Goal: Find specific page/section

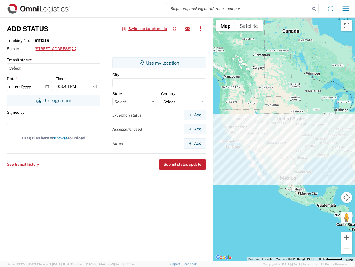
click at [238, 9] on input "search" at bounding box center [239, 8] width 144 height 11
click at [314, 9] on icon at bounding box center [314, 9] width 8 height 8
click at [331, 9] on icon at bounding box center [330, 8] width 9 height 9
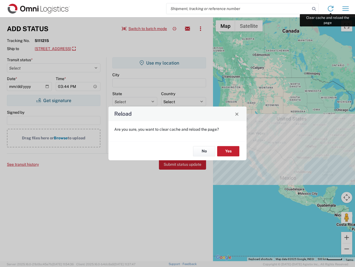
click at [346, 9] on div "Reload Are you sure, you want to clear cache and reload the page? No Yes" at bounding box center [177, 133] width 355 height 267
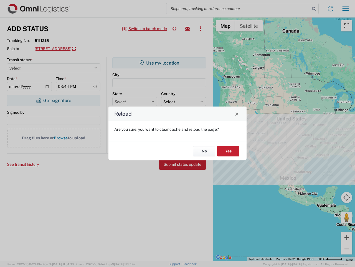
click at [145, 29] on div "Reload Are you sure, you want to clear cache and reload the page? No Yes" at bounding box center [177, 133] width 355 height 267
click at [175, 29] on div "Reload Are you sure, you want to clear cache and reload the page? No Yes" at bounding box center [177, 133] width 355 height 267
click at [188, 29] on div "Reload Are you sure, you want to clear cache and reload the page? No Yes" at bounding box center [177, 133] width 355 height 267
click at [201, 29] on div "Reload Are you sure, you want to clear cache and reload the page? No Yes" at bounding box center [177, 133] width 355 height 267
click at [85, 49] on div "Reload Are you sure, you want to clear cache and reload the page? No Yes" at bounding box center [177, 133] width 355 height 267
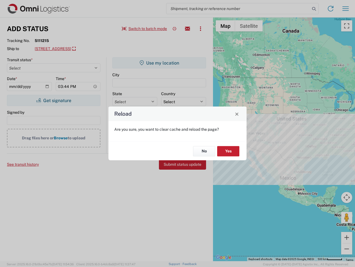
click at [54, 100] on div "Reload Are you sure, you want to clear cache and reload the page? No Yes" at bounding box center [177, 133] width 355 height 267
